Goal: Check status: Check status

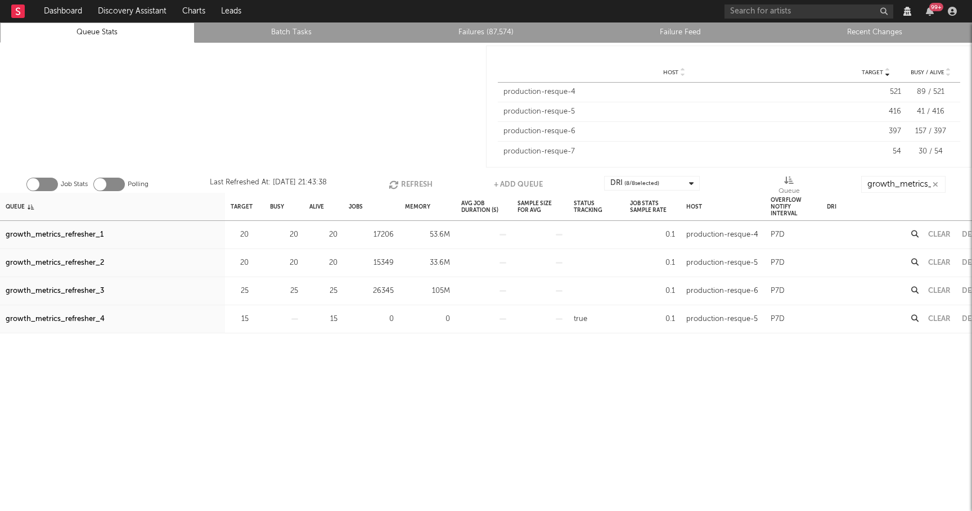
click at [420, 182] on button "Refresh" at bounding box center [411, 184] width 44 height 17
click at [945, 291] on button "Clear" at bounding box center [939, 290] width 22 height 7
click at [423, 184] on button "Refresh" at bounding box center [411, 184] width 44 height 17
click at [378, 113] on div at bounding box center [243, 107] width 486 height 128
click at [403, 189] on button "Refresh" at bounding box center [411, 184] width 44 height 17
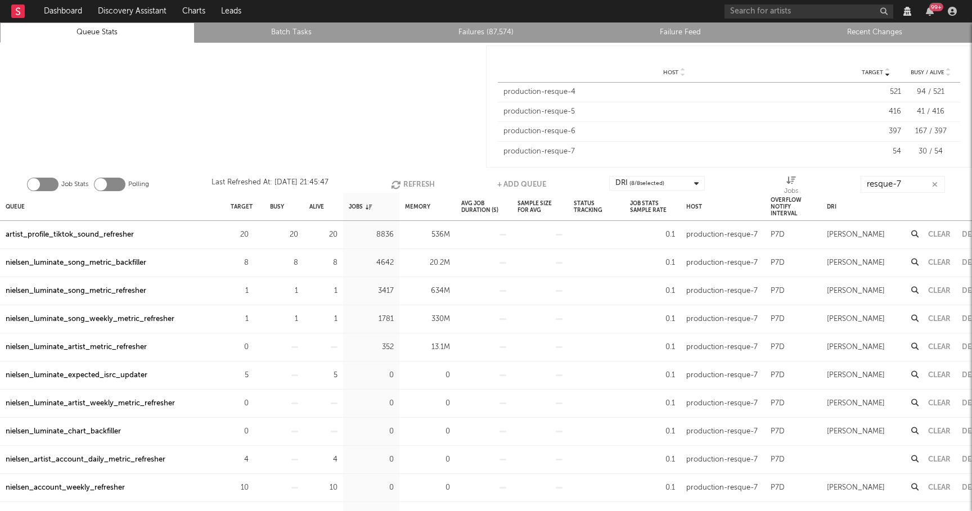
scroll to position [208, 0]
click at [414, 178] on button "Refresh" at bounding box center [413, 184] width 44 height 17
click at [116, 258] on div "nielsen_luminate_song_metric_backfiller" at bounding box center [76, 262] width 141 height 13
